Goal: Use online tool/utility: Utilize a website feature to perform a specific function

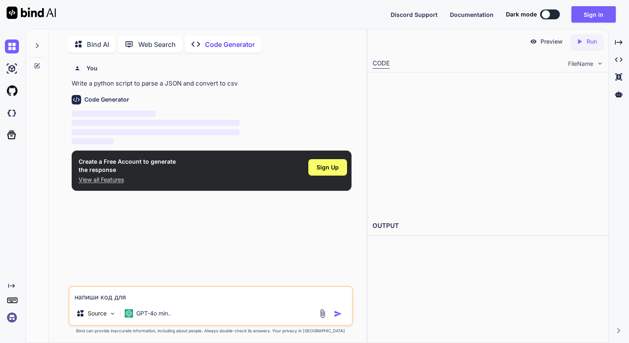
scroll to position [3, 0]
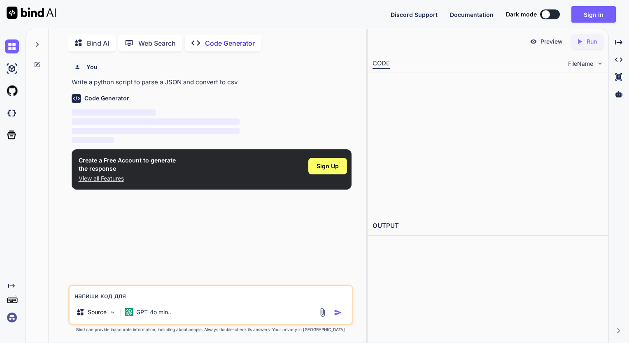
type textarea "напиши код для p"
type textarea "x"
type textarea "напиши код для pa"
type textarea "x"
type textarea "напиши код для pas"
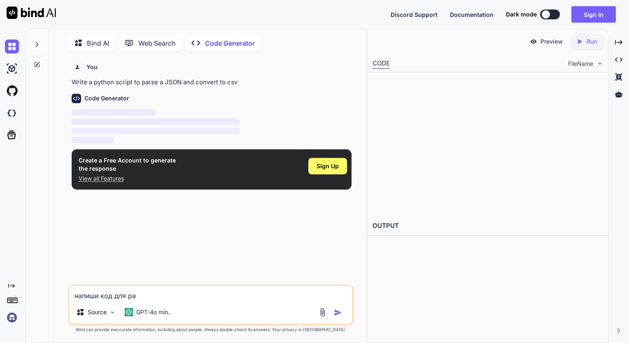
type textarea "x"
type textarea "напиши код для pasc"
type textarea "x"
type textarea "напиши код для pasca"
type textarea "x"
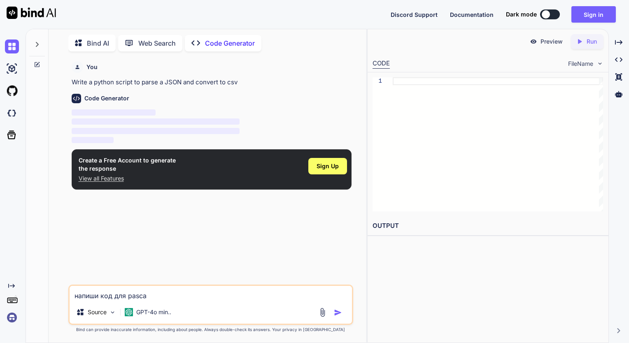
type textarea "напиши код для pascal"
type textarea "x"
click at [213, 297] on textarea "напиши код для [PERSON_NAME] который нарисует [PERSON_NAME]" at bounding box center [211, 293] width 283 height 15
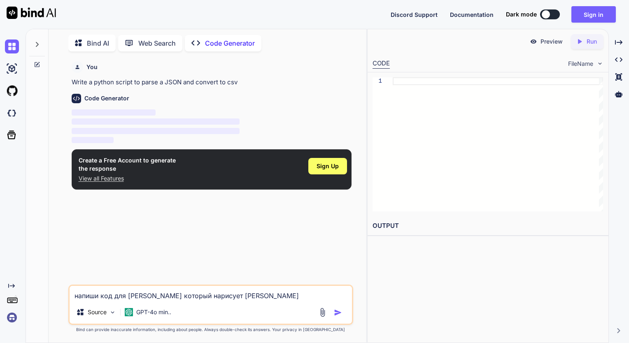
click at [213, 297] on textarea "напиши код для [PERSON_NAME] который нарисует [PERSON_NAME]" at bounding box center [211, 293] width 283 height 15
type textarea "напиши код для [PERSON_NAME] который нарисует [PERSON_NAME]"
click at [339, 312] on img "button" at bounding box center [338, 313] width 8 height 8
click at [338, 313] on img "button" at bounding box center [338, 313] width 8 height 8
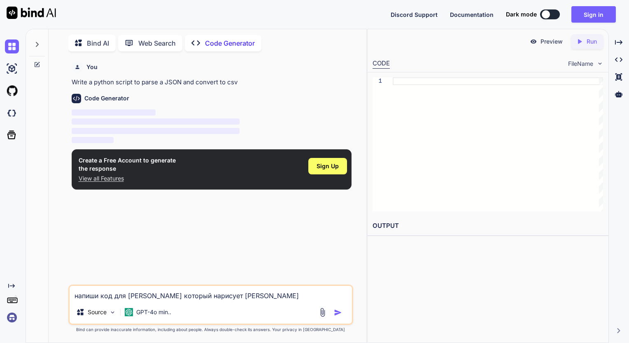
click at [341, 312] on img "button" at bounding box center [338, 313] width 8 height 8
click at [337, 314] on img "button" at bounding box center [338, 313] width 8 height 8
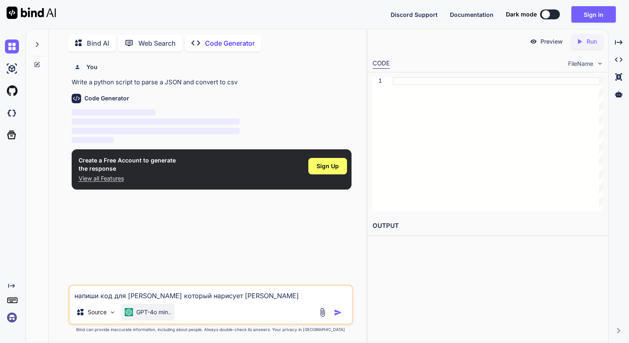
click at [153, 313] on p "GPT-4o min.." at bounding box center [153, 312] width 35 height 8
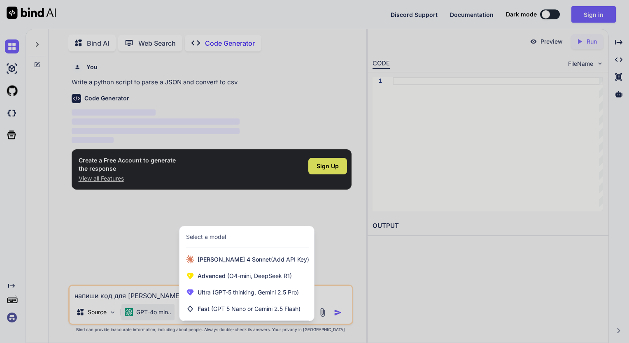
click at [323, 264] on div at bounding box center [314, 171] width 629 height 343
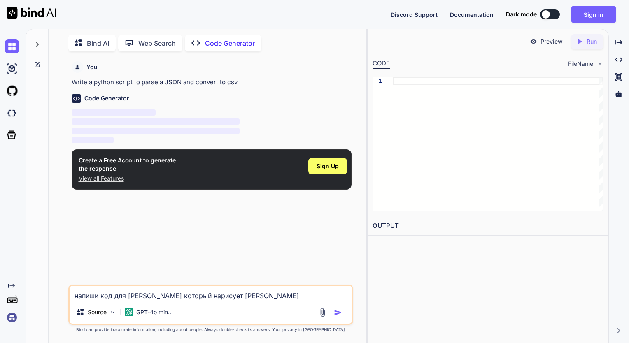
click at [337, 315] on img "button" at bounding box center [338, 313] width 8 height 8
